Goal: Transaction & Acquisition: Purchase product/service

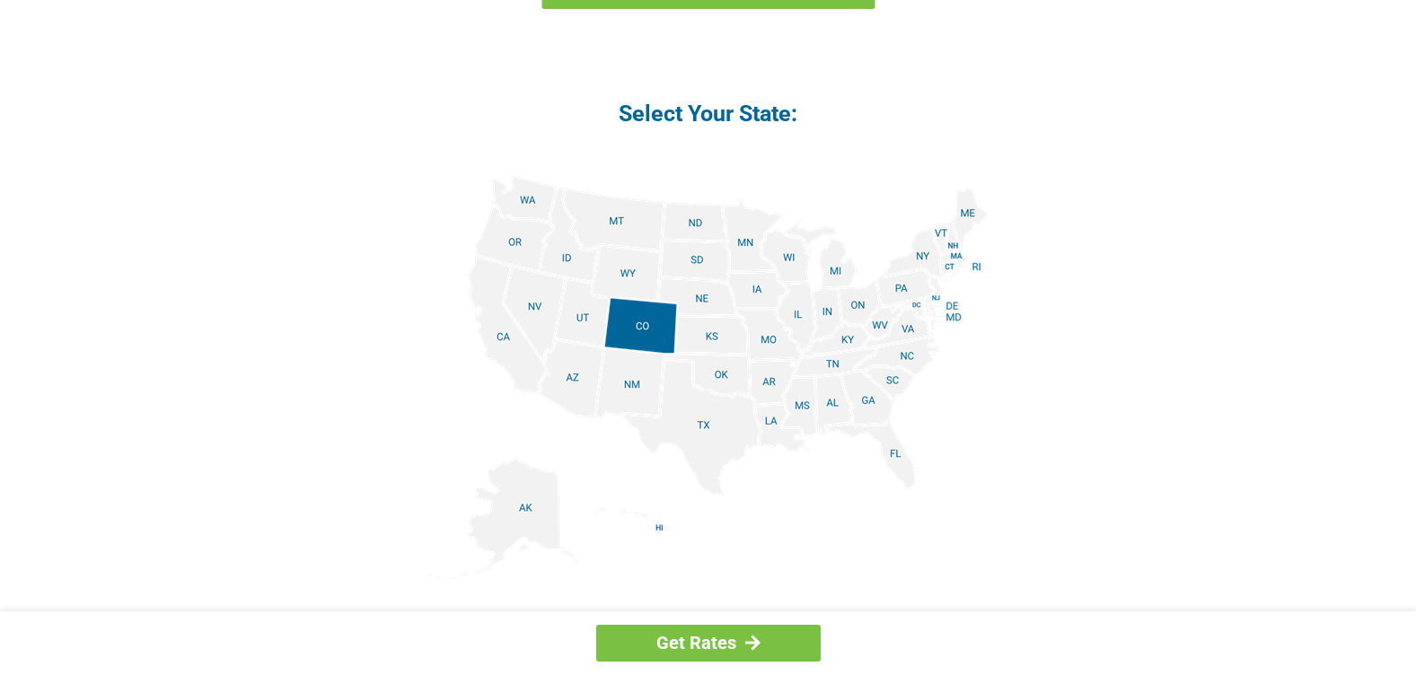
scroll to position [2158, 0]
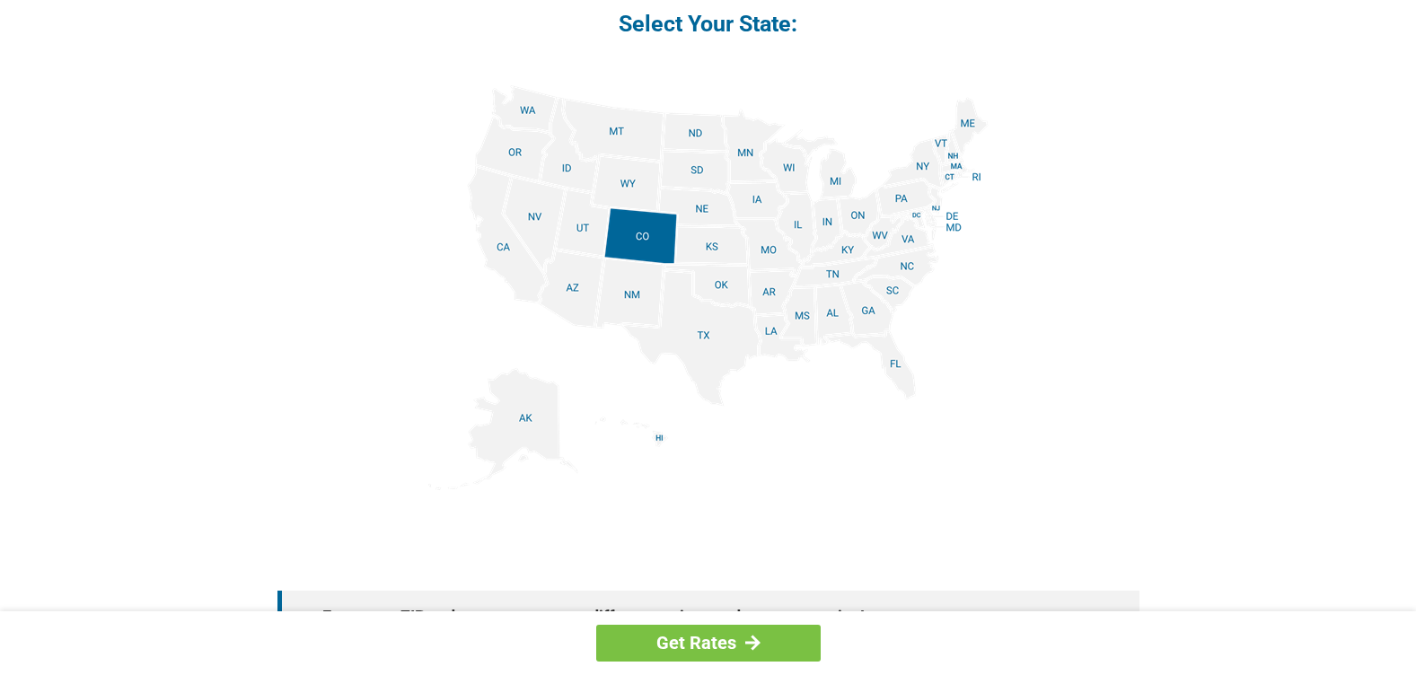
click at [837, 298] on img at bounding box center [708, 287] width 560 height 405
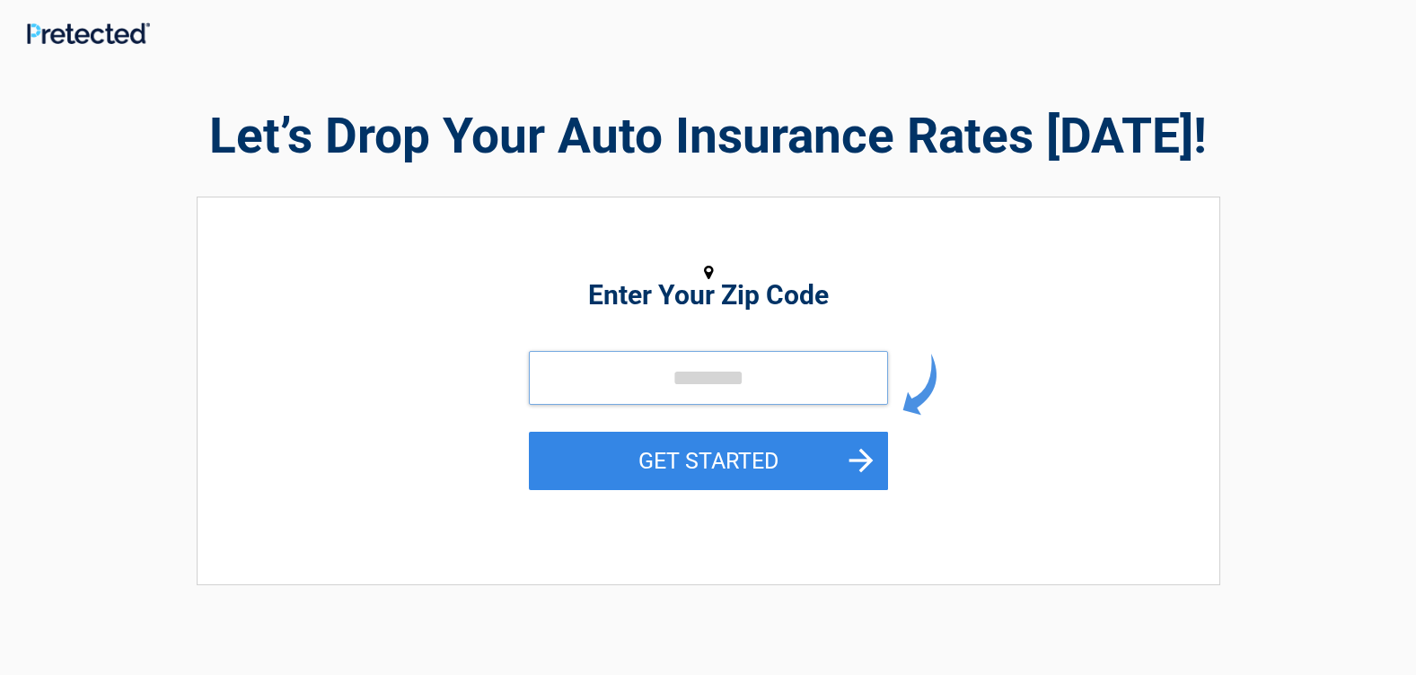
click at [655, 374] on input "tel" at bounding box center [708, 378] width 359 height 54
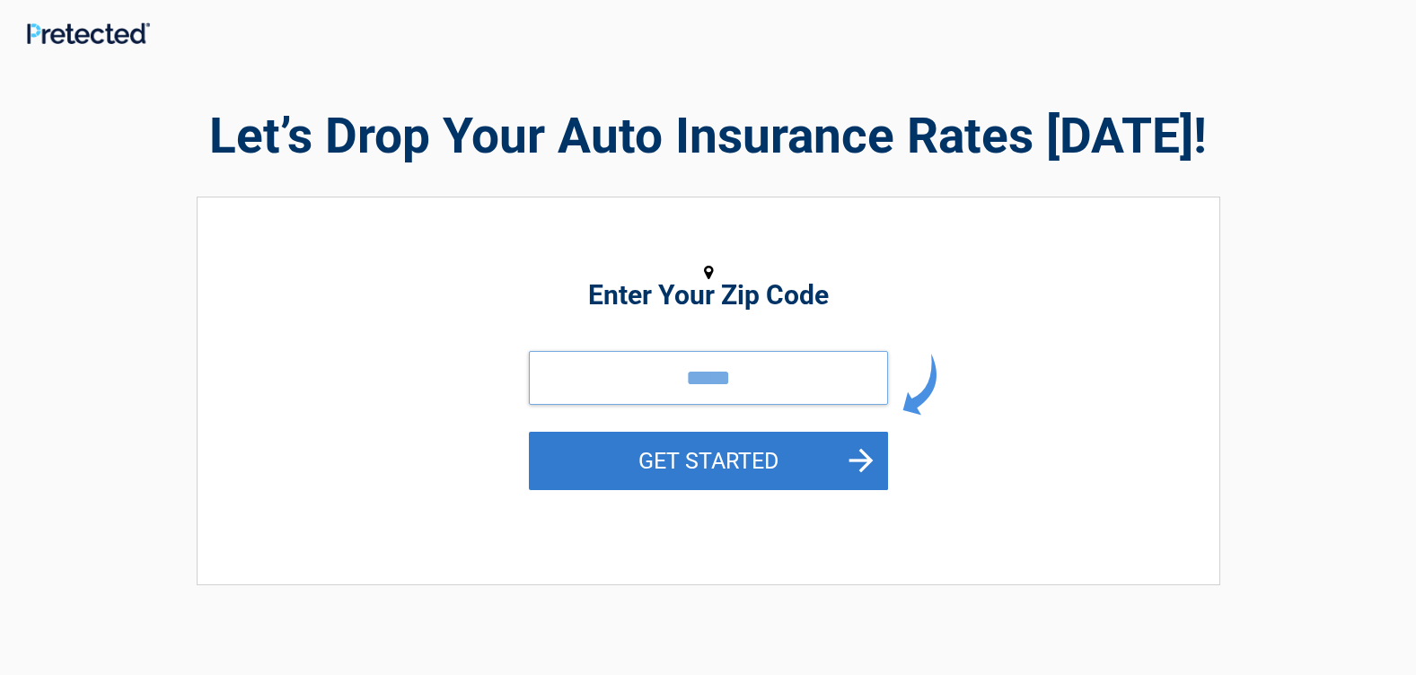
type input "*****"
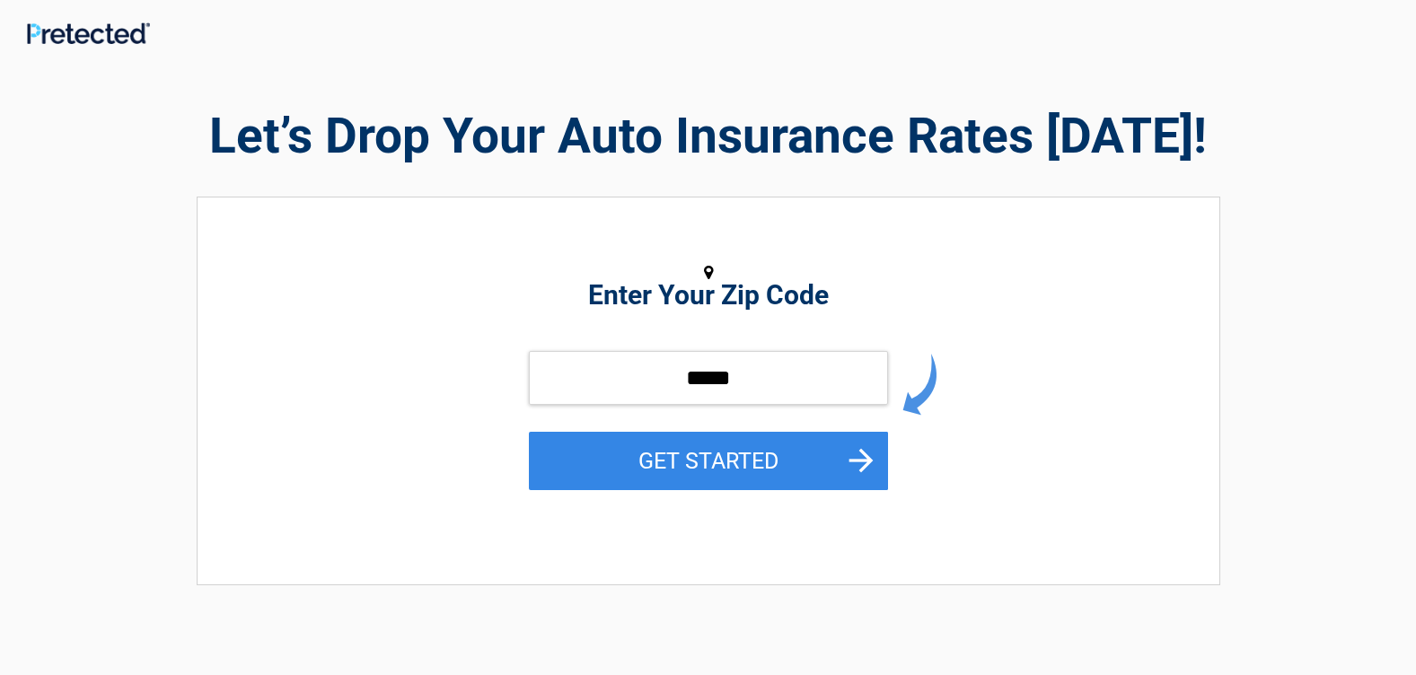
drag, startPoint x: 734, startPoint y: 455, endPoint x: 749, endPoint y: 478, distance: 26.6
click at [734, 460] on button "GET STARTED" at bounding box center [708, 461] width 359 height 58
